Goal: Information Seeking & Learning: Learn about a topic

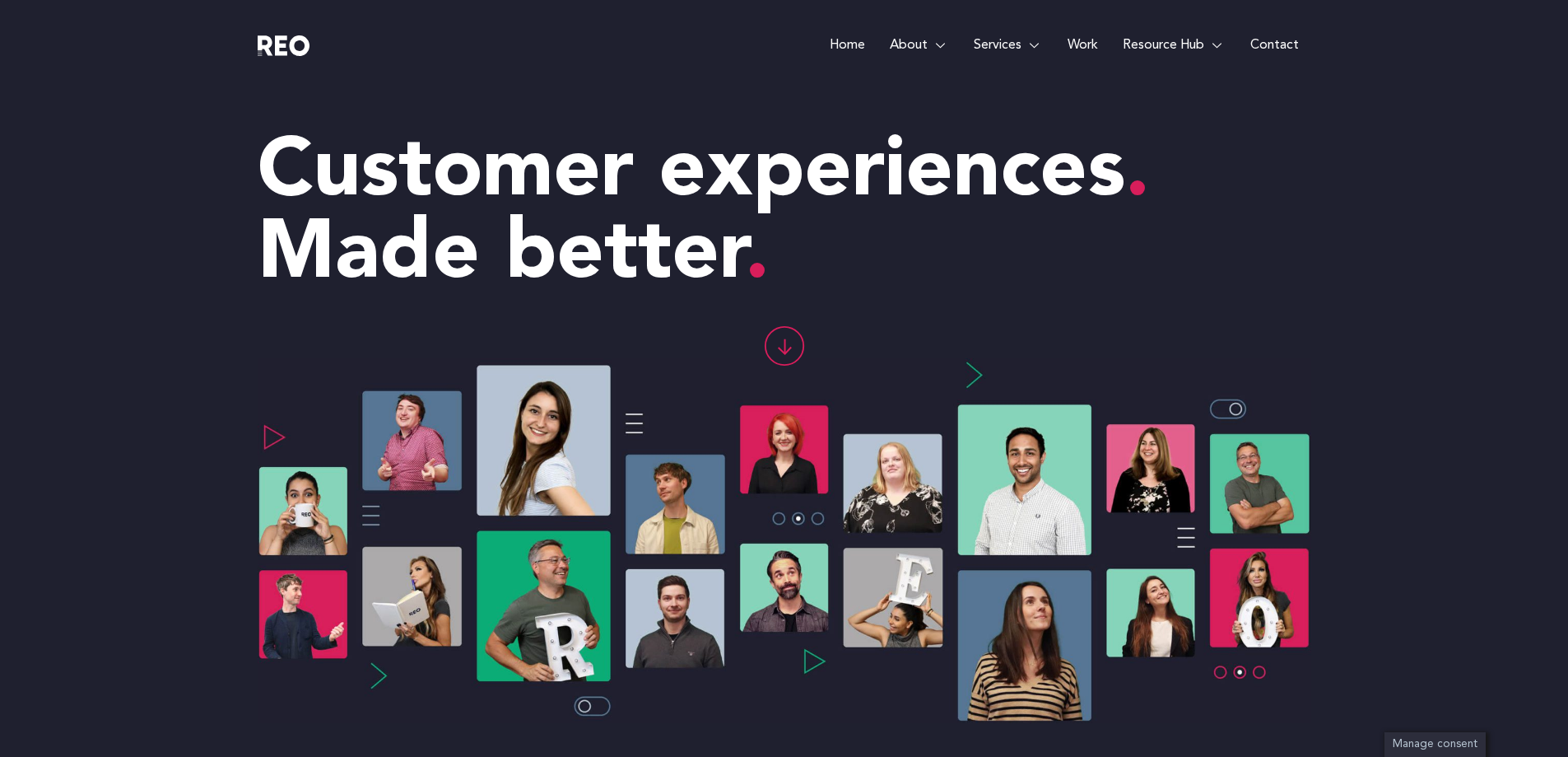
click at [1086, 40] on link "Work" at bounding box center [1083, 45] width 55 height 90
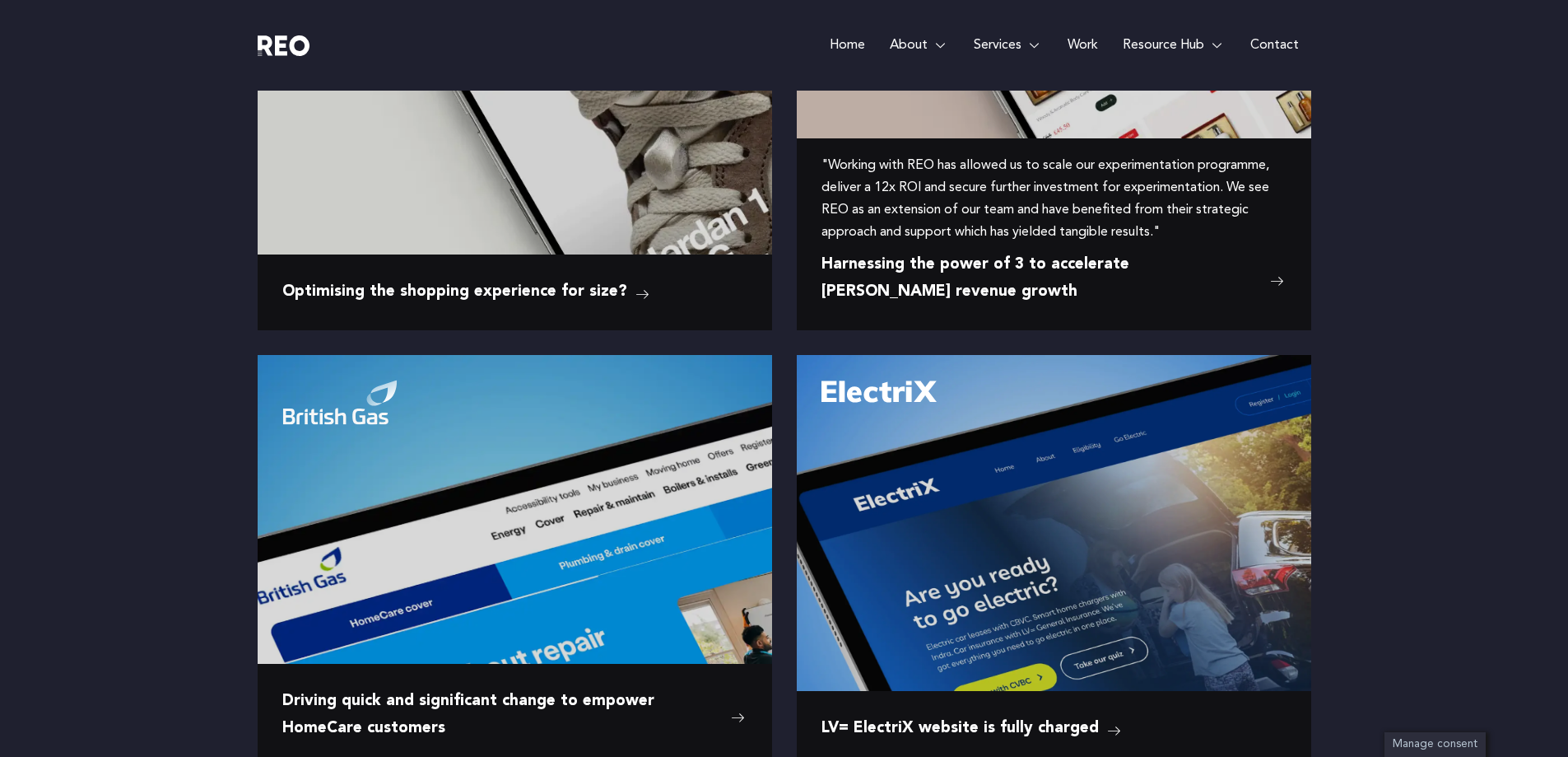
scroll to position [824, 0]
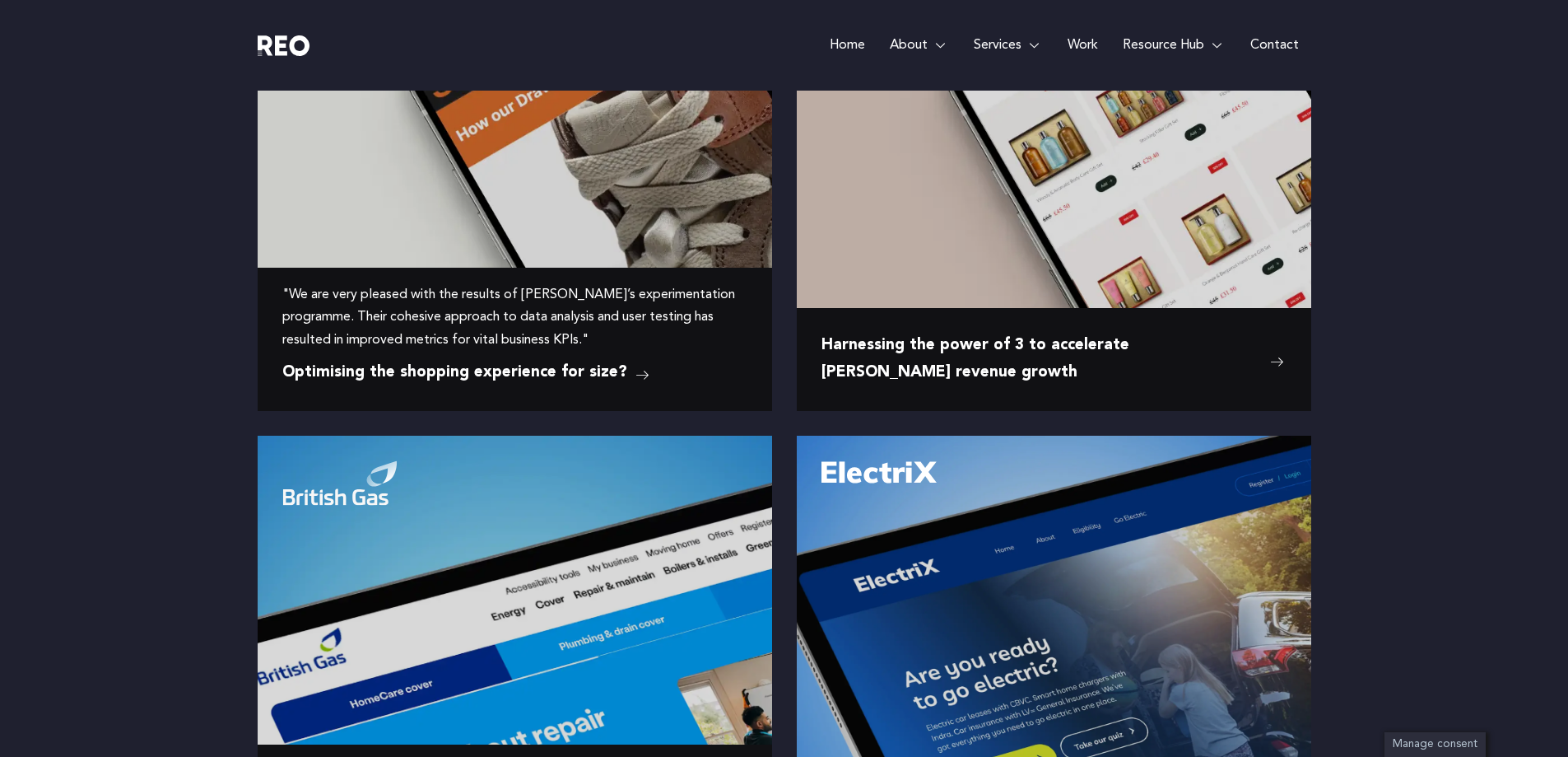
click at [593, 194] on img at bounding box center [514, 106] width 514 height 215
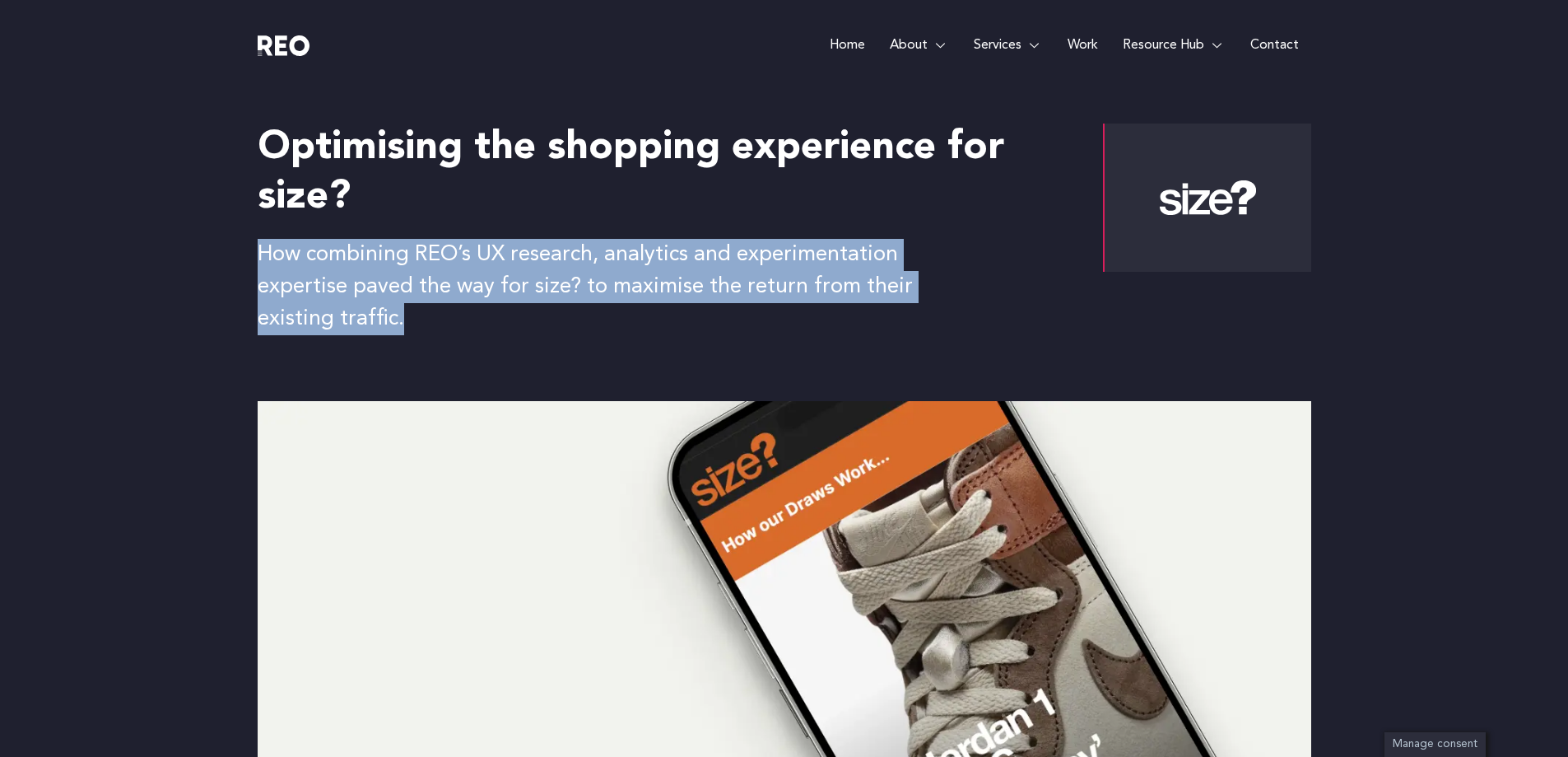
drag, startPoint x: 262, startPoint y: 252, endPoint x: 418, endPoint y: 315, distance: 168.2
click at [418, 315] on p "How combining REO’s UX research, analytics and experimentation expertise paved …" at bounding box center [590, 287] width 665 height 96
copy p "How combining REO’s UX research, analytics and experimentation expertise paved …"
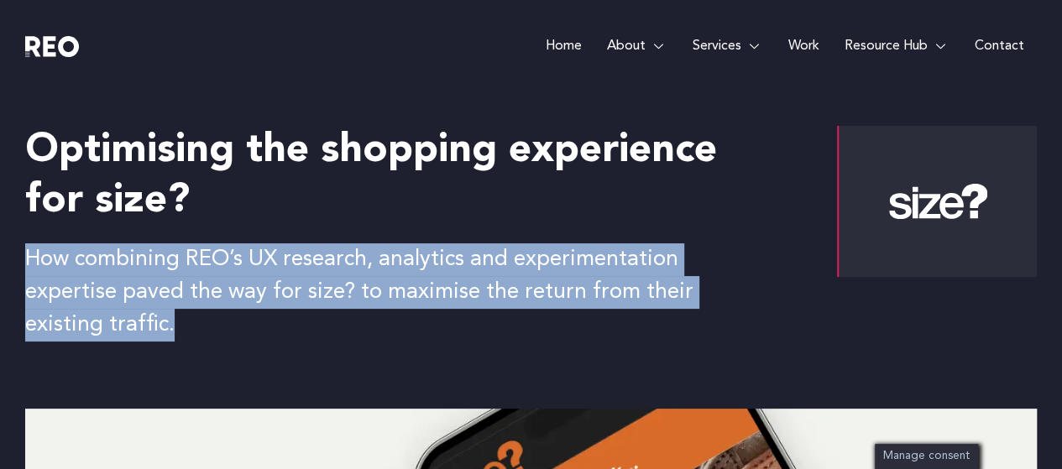
click at [658, 347] on div "Optimising the shopping experience for size? How combining REO’s UX research, a…" at bounding box center [531, 250] width 1012 height 317
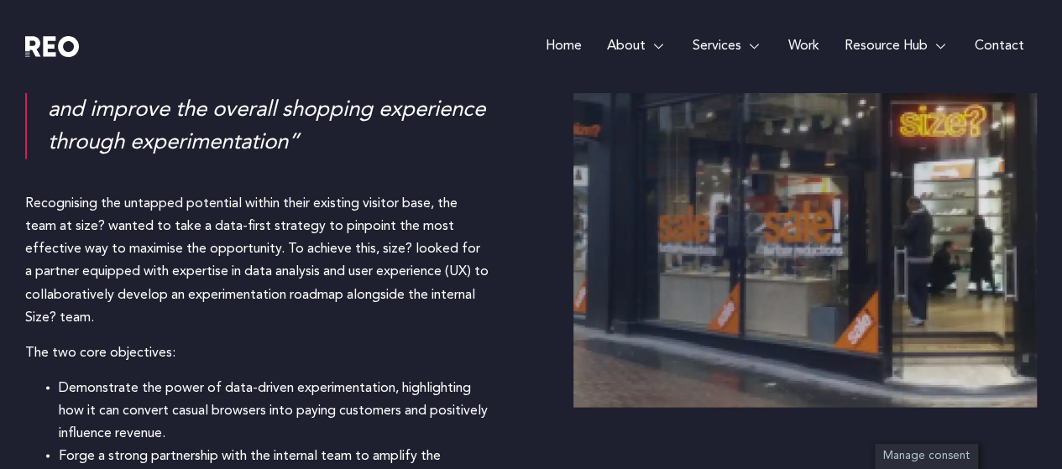
scroll to position [1512, 0]
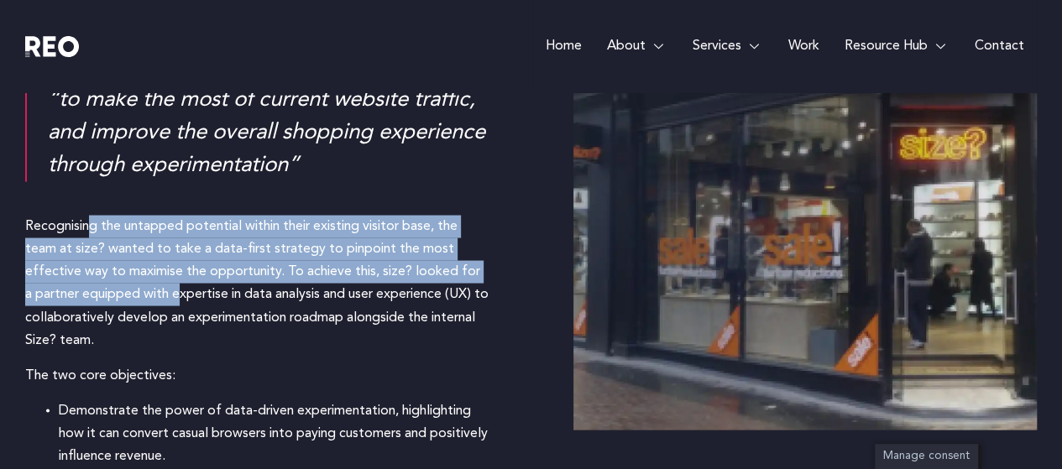
drag, startPoint x: 27, startPoint y: 187, endPoint x: 105, endPoint y: 270, distance: 113.5
click at [105, 270] on div "Recognising the untapped potential within their existing visitor base, the team…" at bounding box center [257, 283] width 464 height 137
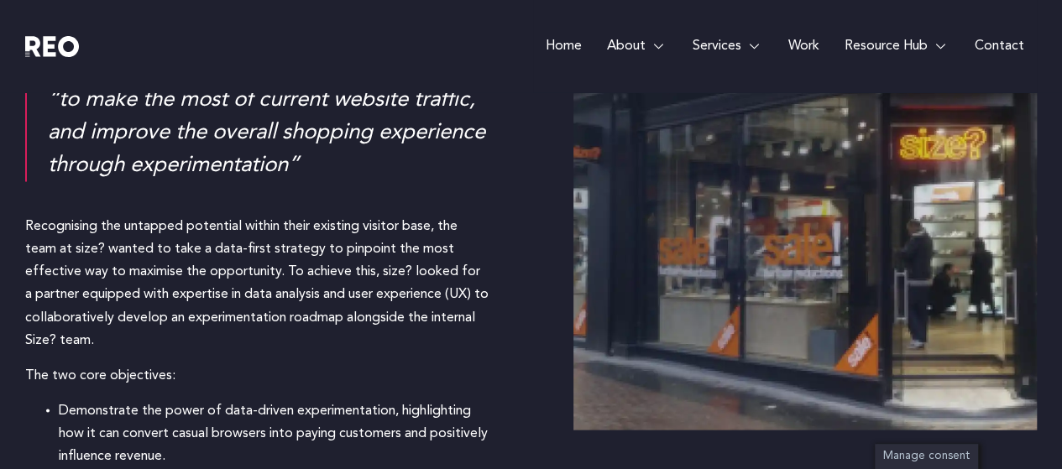
click at [415, 320] on div "Recognising the untapped potential within their existing visitor base, the team…" at bounding box center [257, 352] width 464 height 324
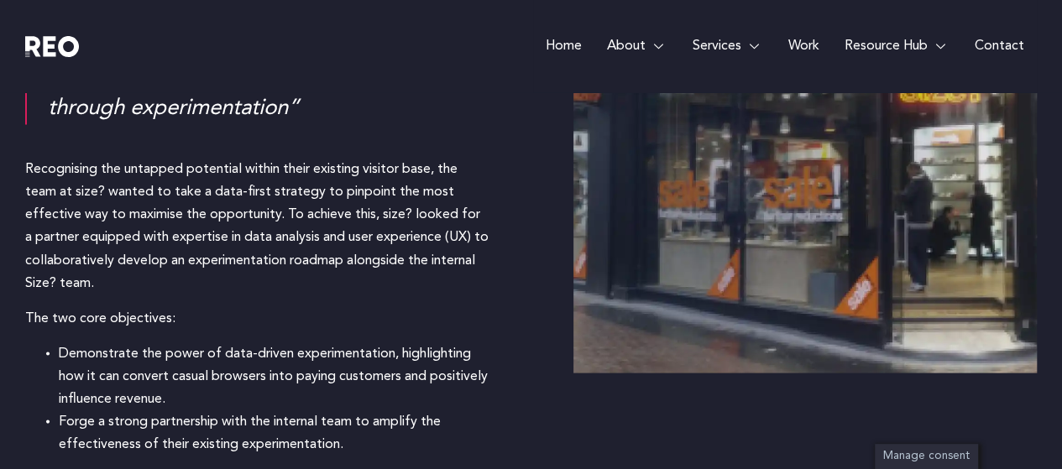
scroll to position [1596, 0]
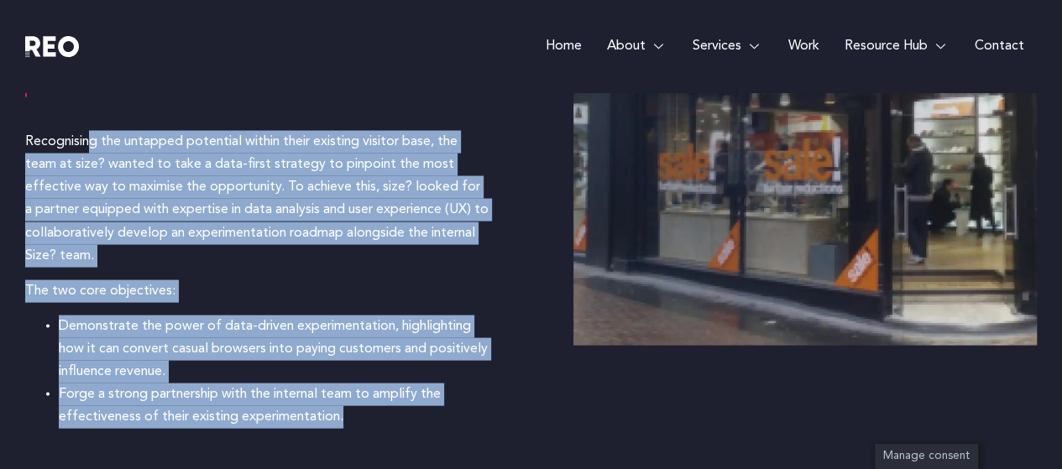
drag, startPoint x: 28, startPoint y: 103, endPoint x: 428, endPoint y: 396, distance: 496.4
click at [428, 396] on div "Challenges “to make the most of current website traffic, and improve the overal…" at bounding box center [531, 181] width 1012 height 629
copy div "Recognising the untapped potential within their existing visitor base, the team…"
click at [487, 402] on div "Challenges “to make the most of current website traffic, and improve the overal…" at bounding box center [531, 181] width 1012 height 629
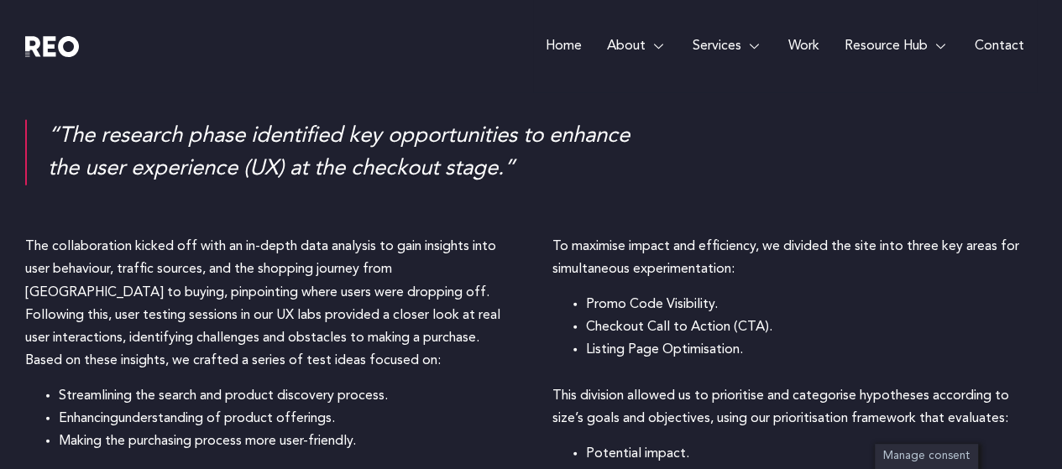
scroll to position [2100, 0]
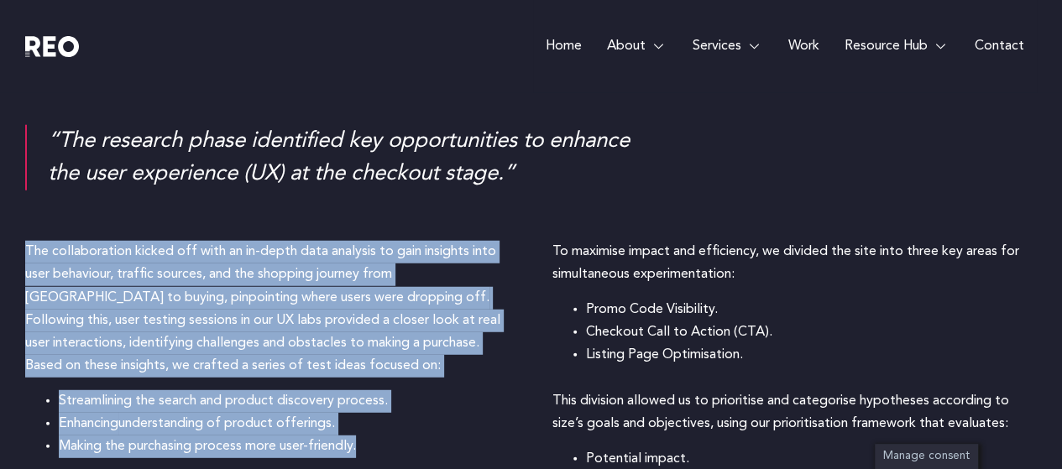
drag, startPoint x: 28, startPoint y: 216, endPoint x: 364, endPoint y: 411, distance: 389.1
click at [364, 411] on div "The collaboration kicked off with an in-depth data analysis to gain insights in…" at bounding box center [267, 350] width 485 height 218
copy div "The collaboration kicked off with an in-depth data analysis to gain insights in…"
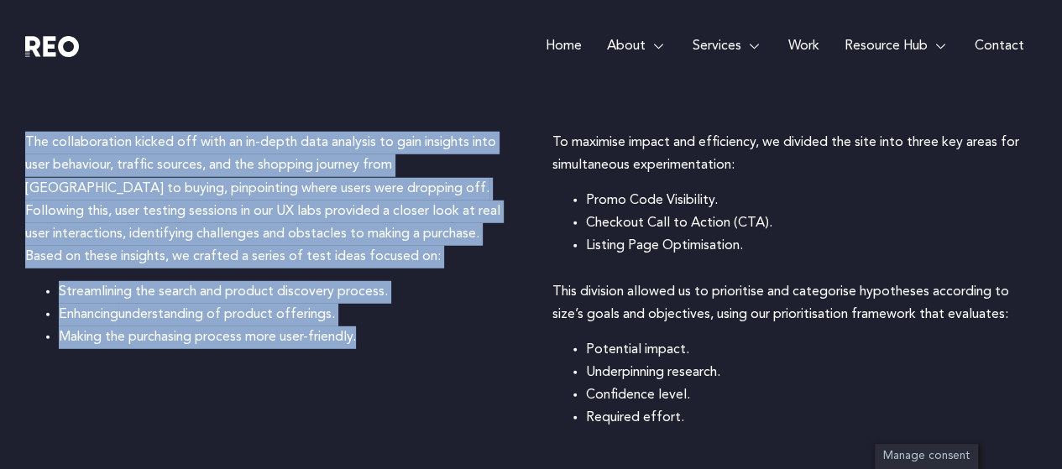
scroll to position [2184, 0]
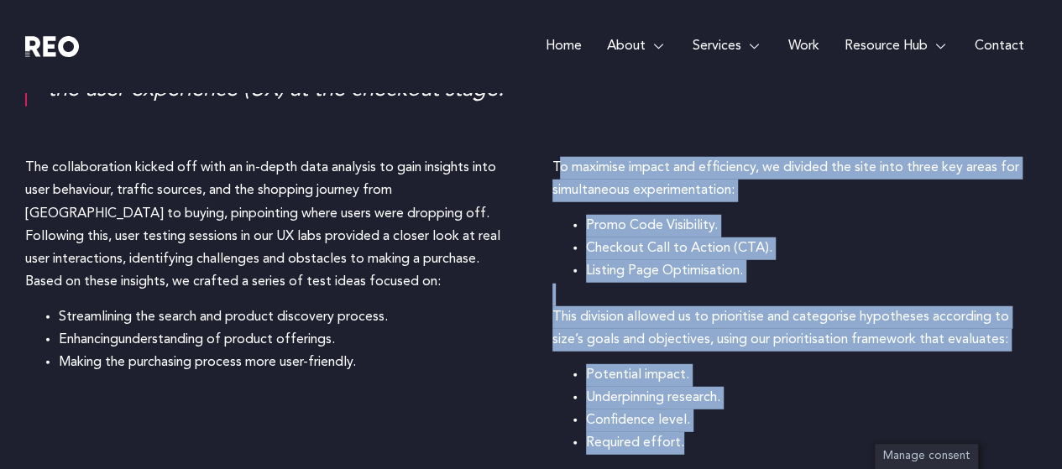
drag, startPoint x: 555, startPoint y: 128, endPoint x: 712, endPoint y: 398, distance: 312.0
click at [712, 398] on div "To maximise impact and efficiency, we divided the site into three key areas for…" at bounding box center [795, 306] width 485 height 298
drag, startPoint x: 551, startPoint y: 128, endPoint x: 703, endPoint y: 411, distance: 320.5
click at [704, 412] on div "The collaboration kicked off with an in-depth data analysis to gain insights in…" at bounding box center [531, 327] width 1012 height 391
copy div "To maximise impact and efficiency, we divided the site into three key areas for…"
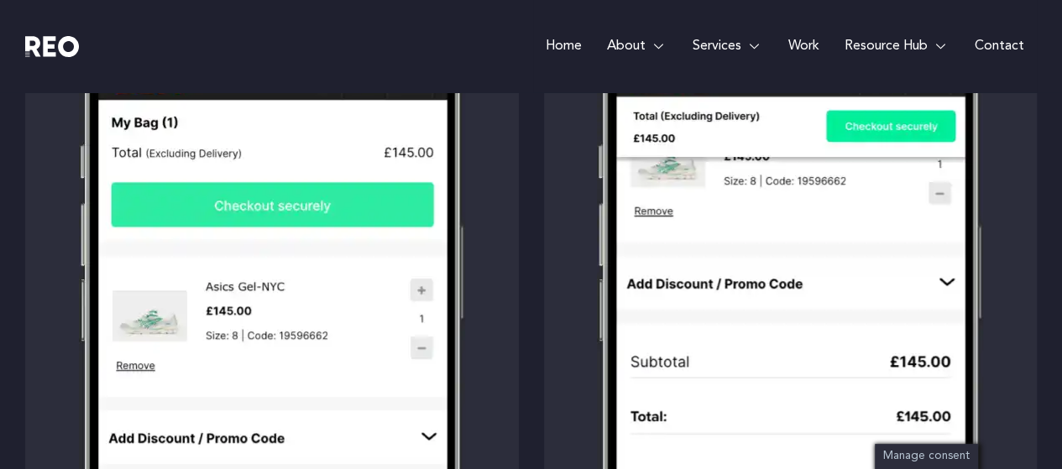
scroll to position [3107, 0]
